Goal: Transaction & Acquisition: Purchase product/service

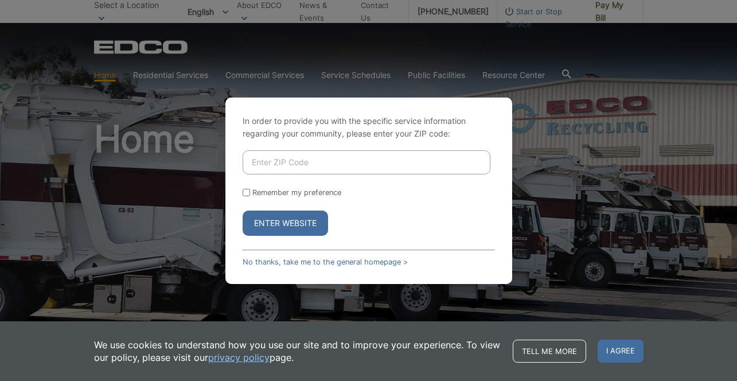
click at [282, 166] on input "Enter ZIP Code" at bounding box center [367, 162] width 248 height 24
type input "92067"
click at [246, 192] on input "Remember my preference" at bounding box center [246, 192] width 7 height 7
checkbox input "true"
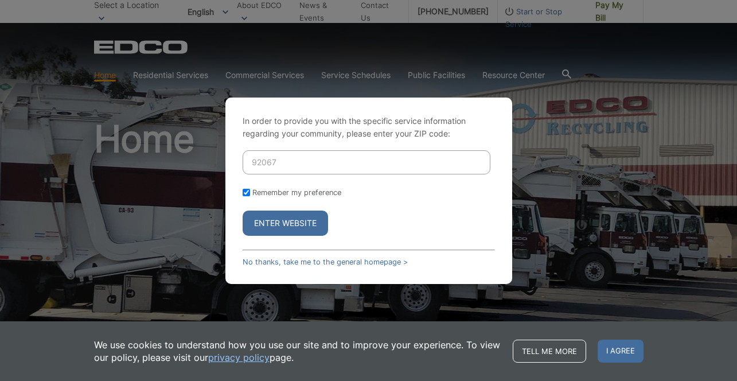
click at [286, 224] on button "Enter Website" at bounding box center [285, 223] width 85 height 25
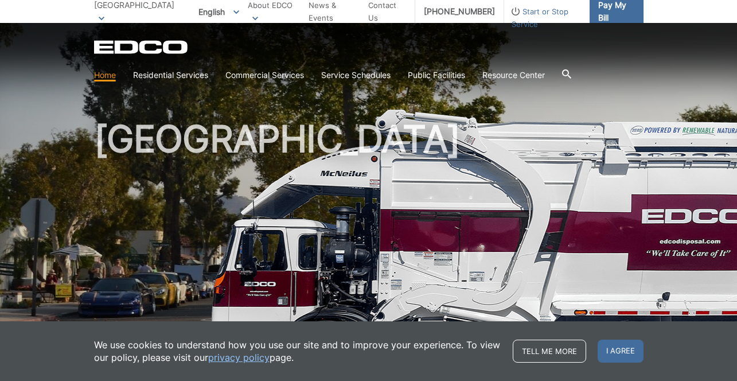
click at [608, 10] on span "Pay My Bill" at bounding box center [616, 11] width 36 height 25
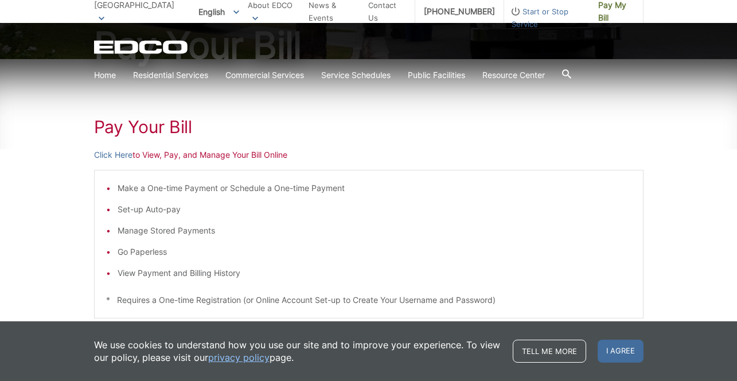
scroll to position [142, 0]
click at [124, 154] on link "Click Here" at bounding box center [113, 154] width 38 height 13
click at [132, 12] on p "[GEOGRAPHIC_DATA]" at bounding box center [136, 11] width 85 height 25
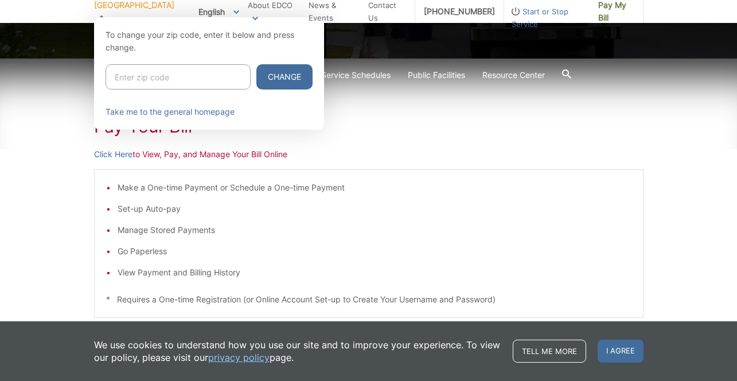
click at [208, 10] on span "English" at bounding box center [219, 11] width 58 height 19
